Goal: Task Accomplishment & Management: Complete application form

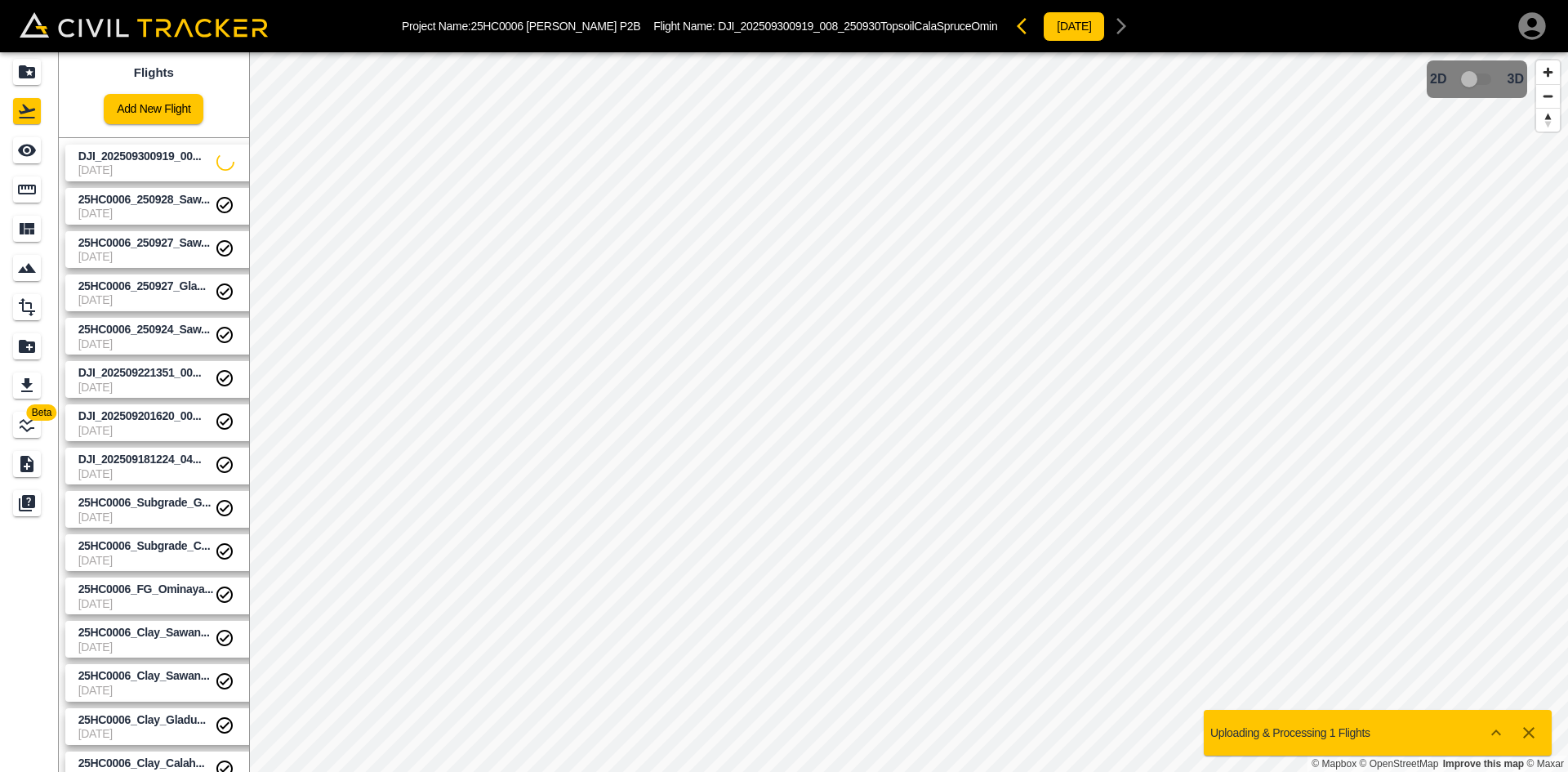
click at [177, 113] on link "Add New Flight" at bounding box center [153, 109] width 99 height 30
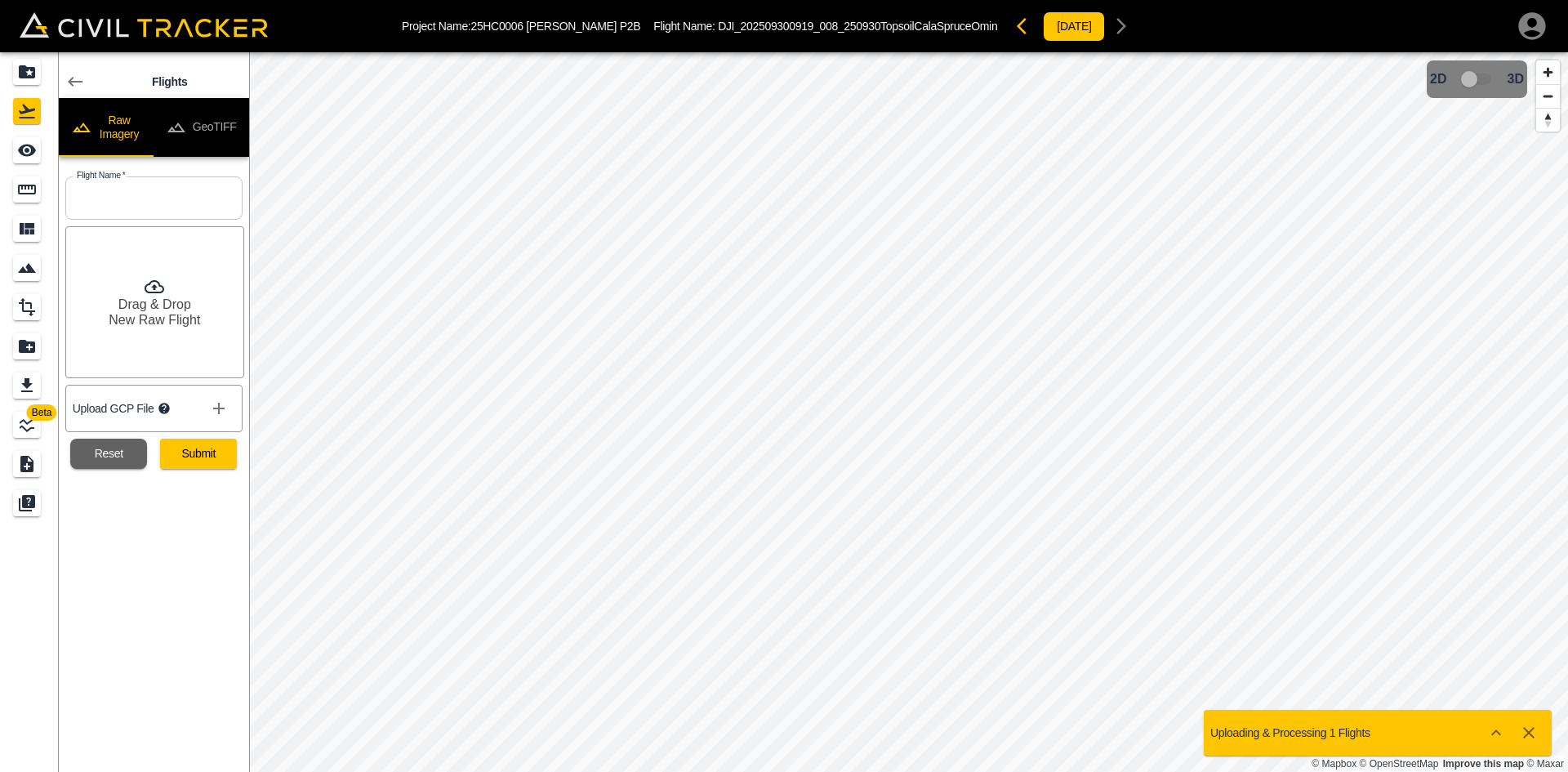
click at [223, 124] on button "GeoTIFF" at bounding box center [201, 127] width 95 height 59
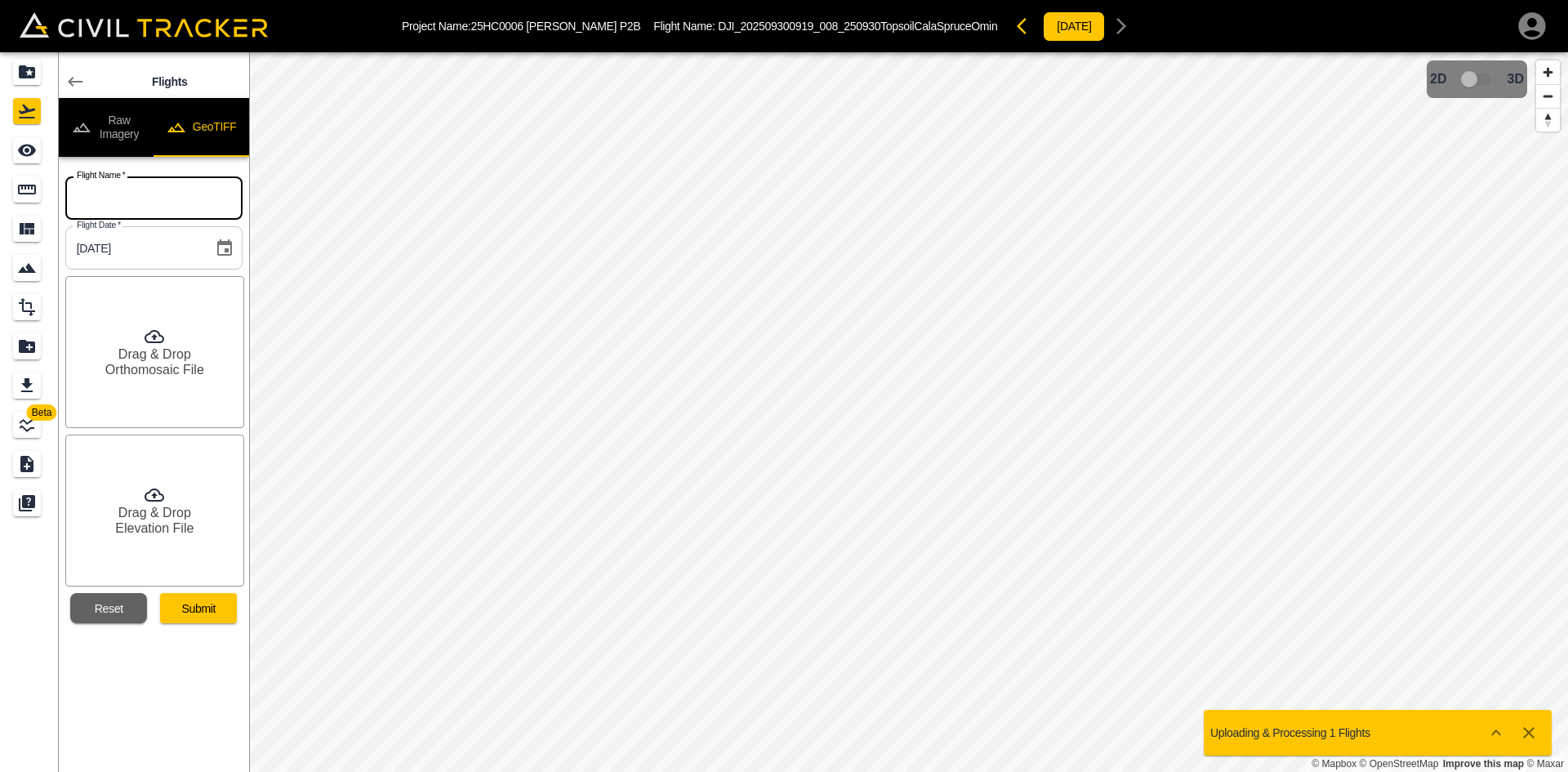
click at [152, 196] on input "text" at bounding box center [154, 197] width 177 height 43
paste input "DJI_202509301010_010_250930TopsoilCalaGladMainFpod"
type input "DJI_202509301010_010_250930TopsoilCalaGladMainFpod"
click at [144, 383] on div "Drag & Drop Orthomosaic File" at bounding box center [155, 351] width 179 height 152
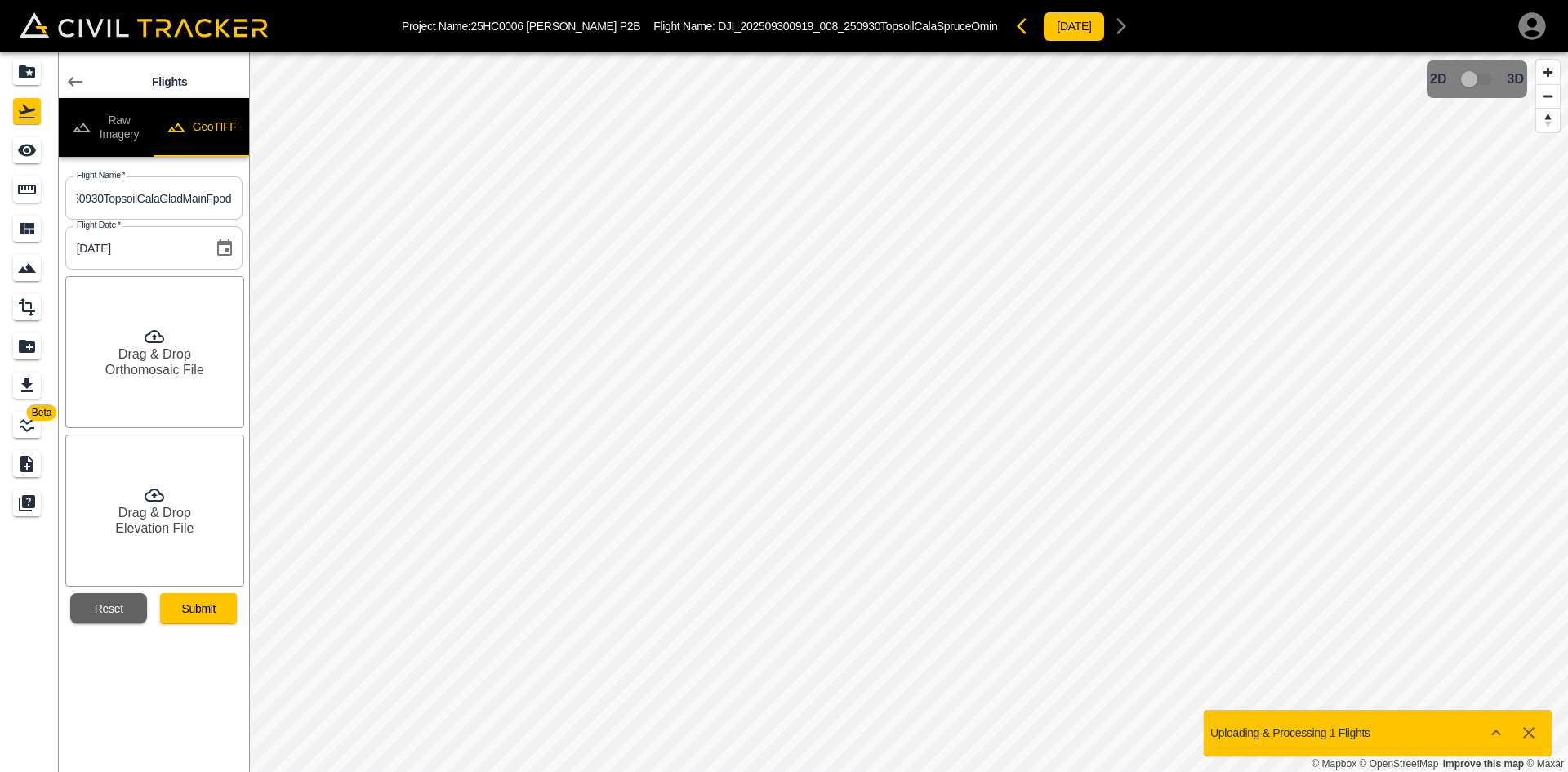
scroll to position [0, 0]
click at [154, 537] on div "Drag & Drop Elevation File" at bounding box center [155, 510] width 179 height 152
click at [169, 366] on h6 "Orthomosaic File" at bounding box center [154, 359] width 99 height 15
click at [163, 509] on h6 "Drag & Drop" at bounding box center [154, 512] width 72 height 15
click at [214, 617] on button "Submit" at bounding box center [198, 608] width 77 height 30
